Goal: Navigation & Orientation: Find specific page/section

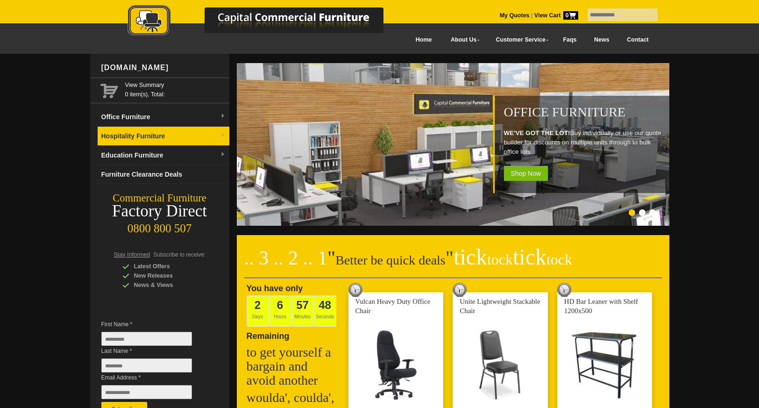
click at [220, 133] on img at bounding box center [223, 136] width 6 height 6
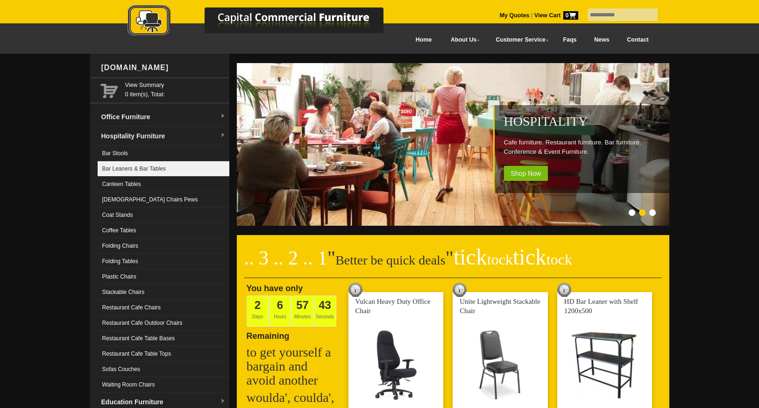
click at [170, 168] on link "Bar Leaners & Bar Tables" at bounding box center [164, 168] width 132 height 15
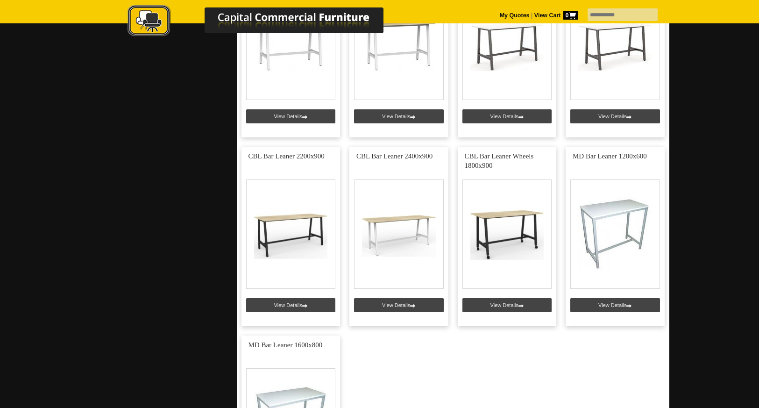
scroll to position [670, 0]
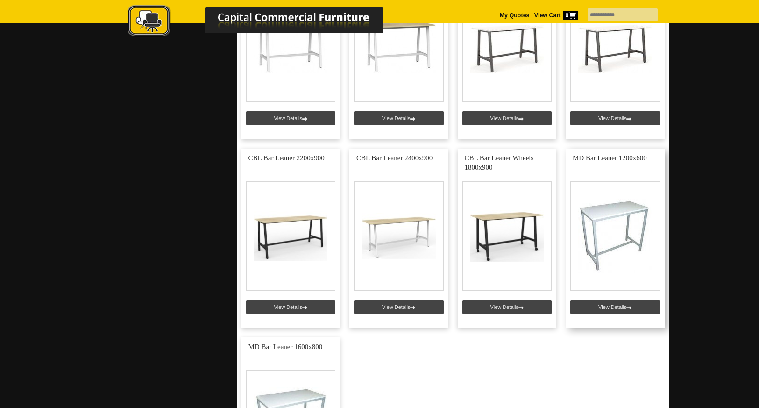
click at [609, 159] on link at bounding box center [615, 238] width 99 height 179
